Goal: Download file/media

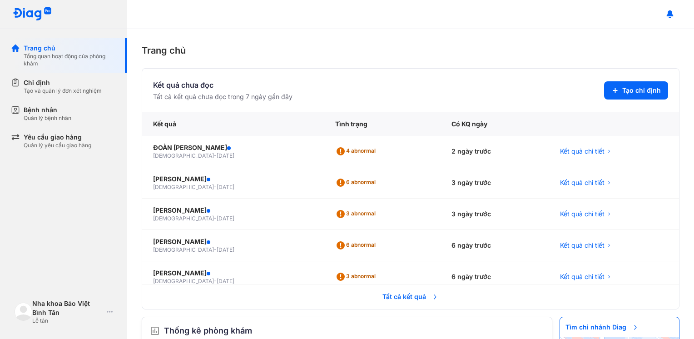
click at [394, 297] on span "Tất cả kết quả" at bounding box center [410, 297] width 67 height 20
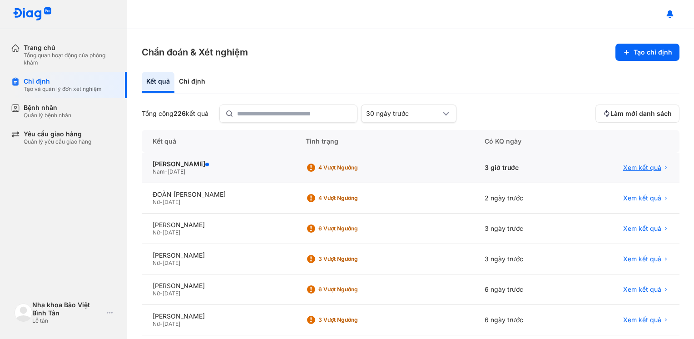
click at [634, 168] on span "Xem kết quả" at bounding box center [642, 168] width 38 height 8
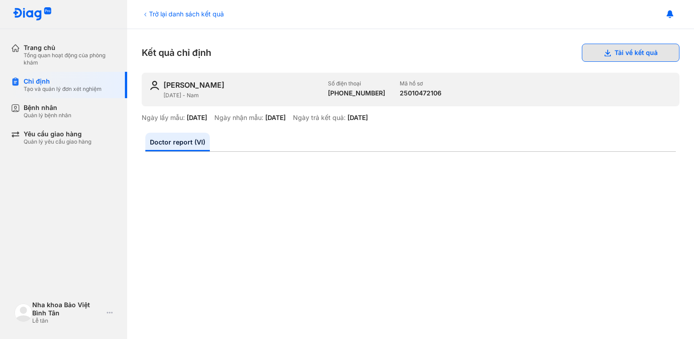
click at [617, 52] on button "Tải về kết quả" at bounding box center [631, 53] width 98 height 18
